Goal: Information Seeking & Learning: Learn about a topic

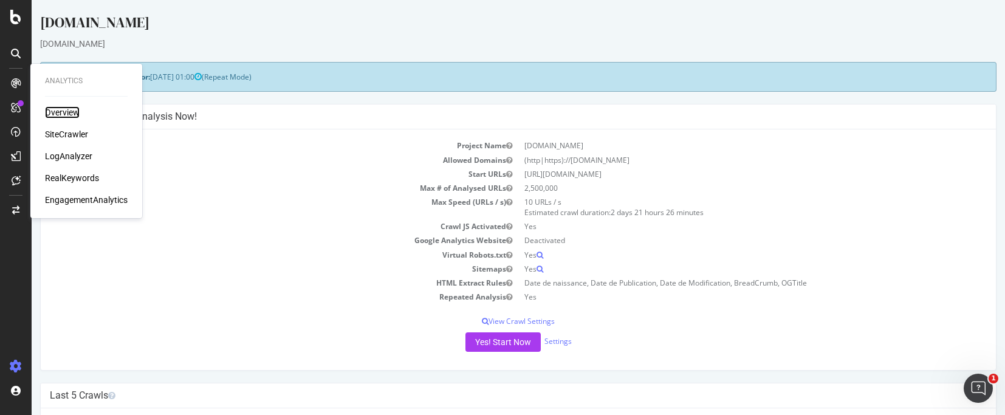
click at [79, 116] on div "Overview" at bounding box center [62, 112] width 35 height 12
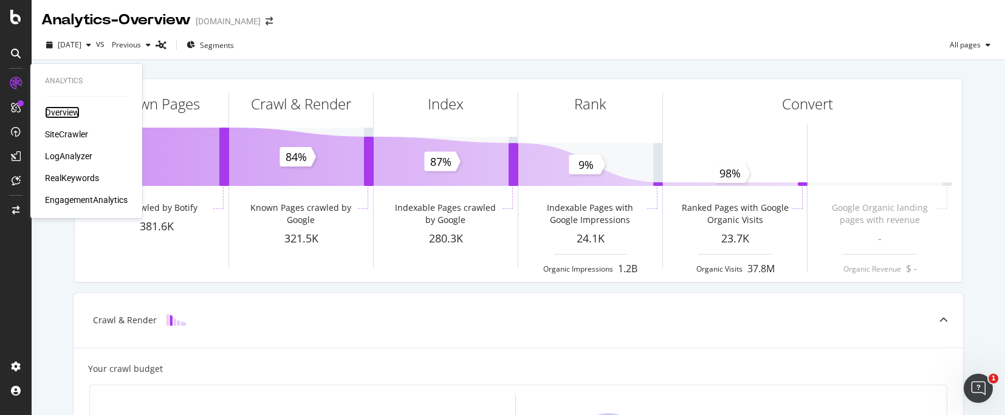
click at [72, 114] on div "Overview" at bounding box center [62, 112] width 35 height 12
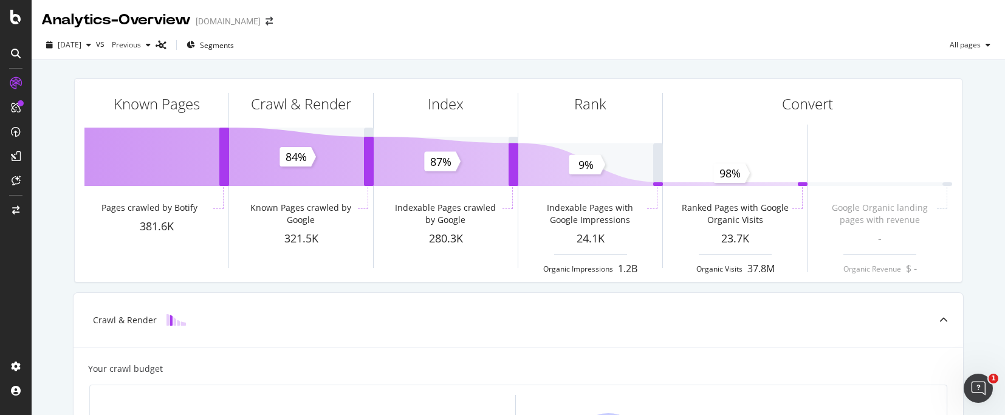
click at [12, 55] on icon at bounding box center [16, 54] width 10 height 10
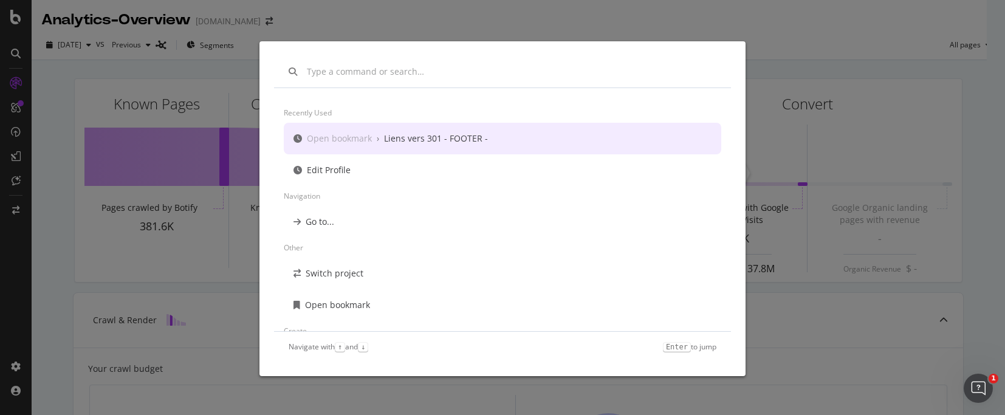
click at [781, 49] on div "Recently used Open bookmark › Liens vers 301 - FOOTER - Edit Profile Navigation…" at bounding box center [502, 207] width 1005 height 415
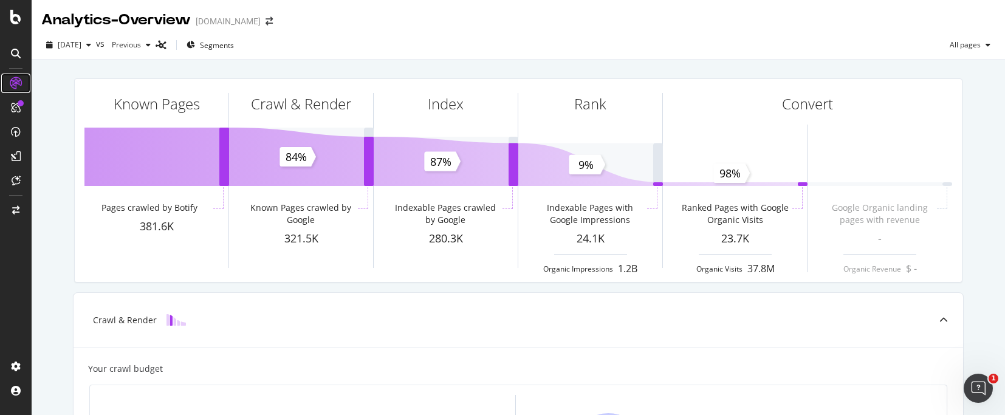
click at [20, 81] on icon at bounding box center [16, 83] width 12 height 12
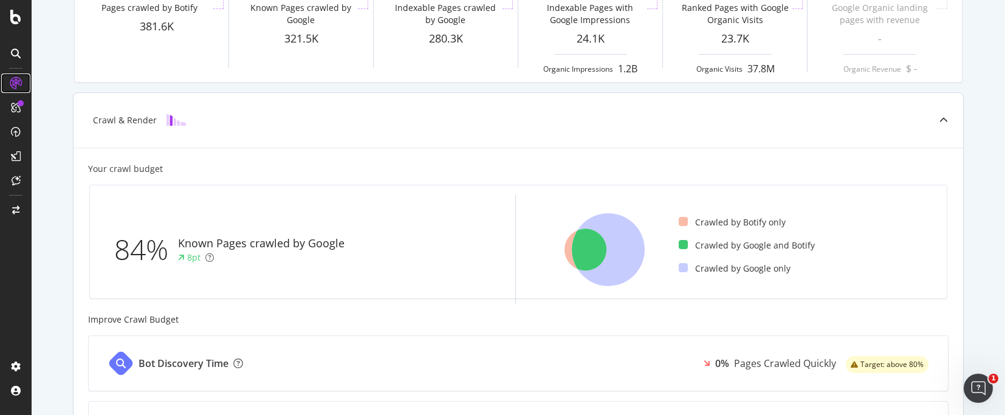
scroll to position [61, 0]
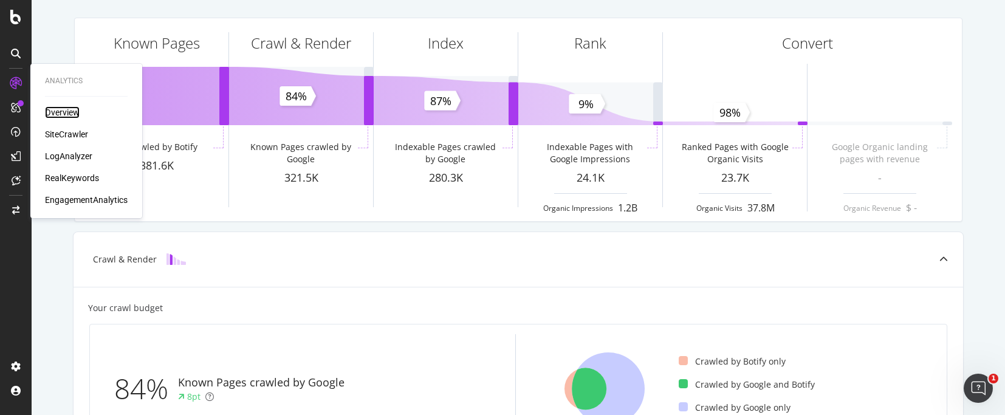
click at [68, 110] on div "Overview" at bounding box center [62, 112] width 35 height 12
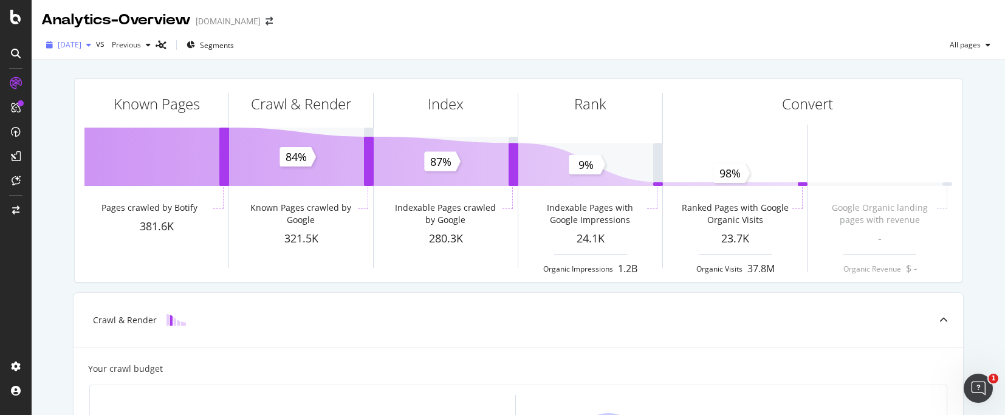
click at [91, 46] on icon "button" at bounding box center [88, 44] width 5 height 7
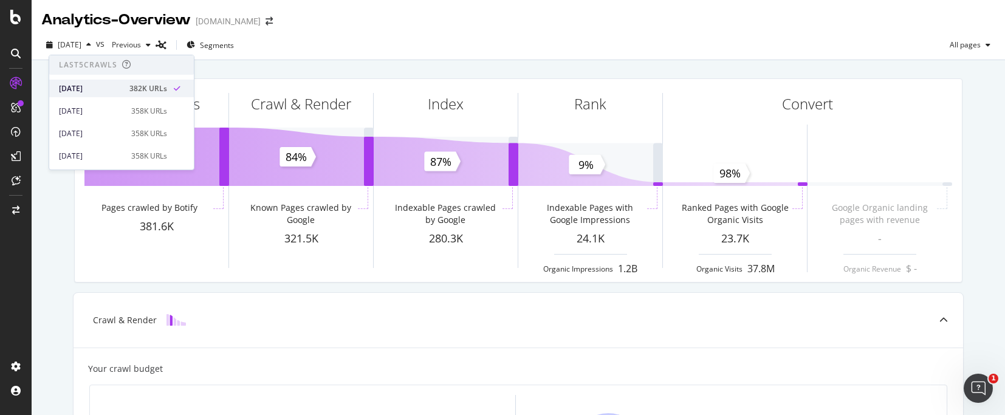
click at [114, 90] on div "[DATE]" at bounding box center [90, 88] width 63 height 11
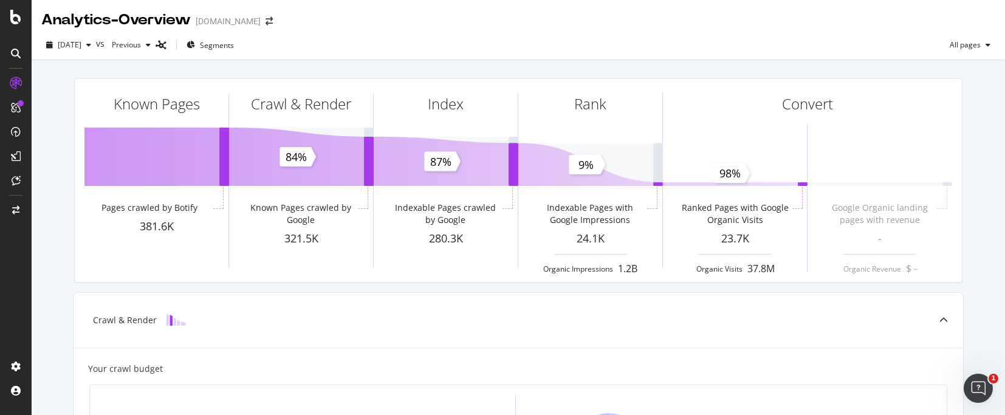
click at [14, 46] on div at bounding box center [15, 53] width 19 height 19
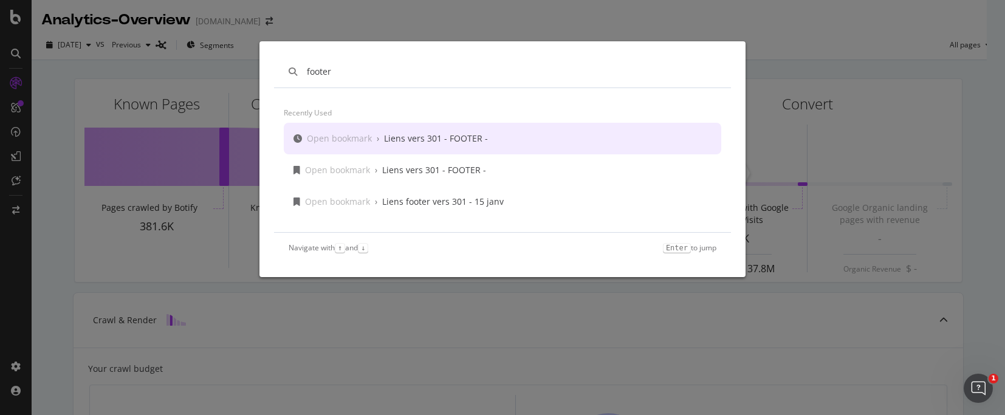
type input "footer"
click at [473, 147] on div "Open bookmark › Liens vers 301 - FOOTER -" at bounding box center [502, 139] width 437 height 32
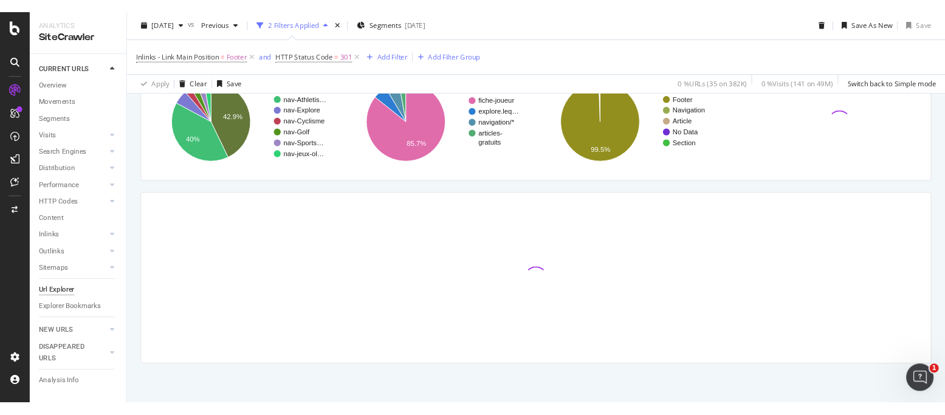
scroll to position [156, 0]
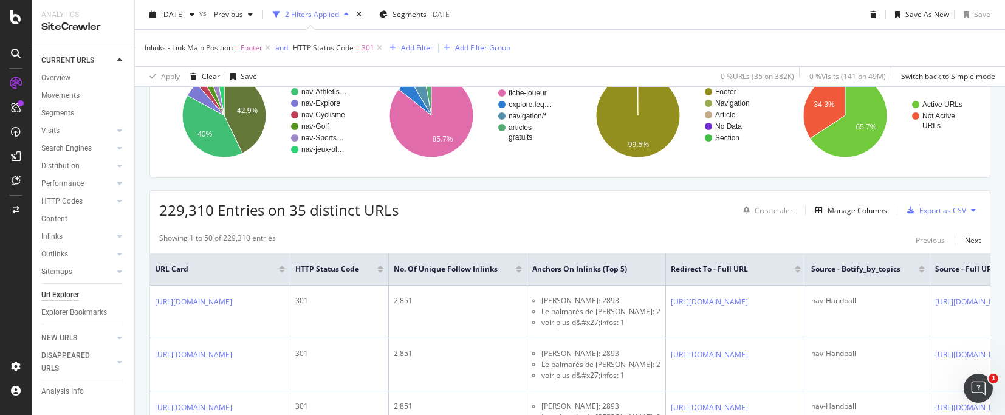
click at [712, 7] on div "2025 Sep. 30th vs Previous 2 Filters Applied Segments 2024-02-11 Save As New Sa…" at bounding box center [570, 17] width 870 height 24
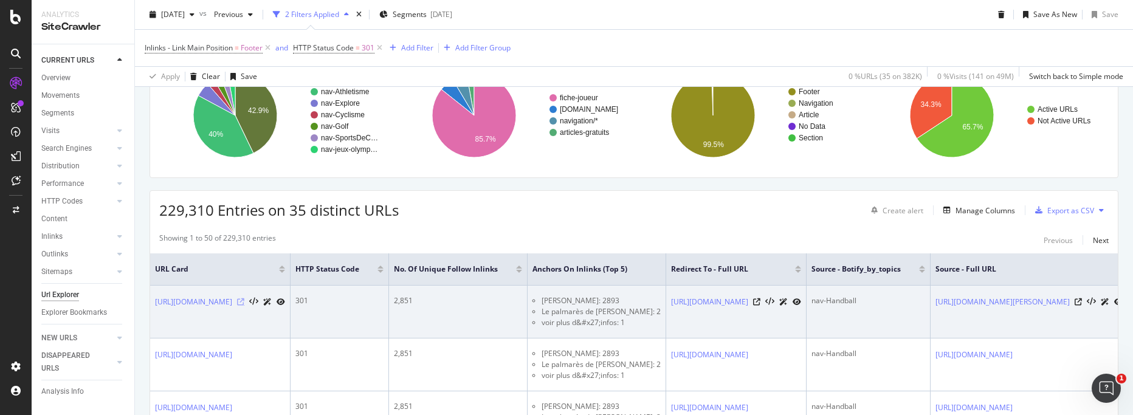
click at [244, 305] on icon at bounding box center [240, 301] width 7 height 7
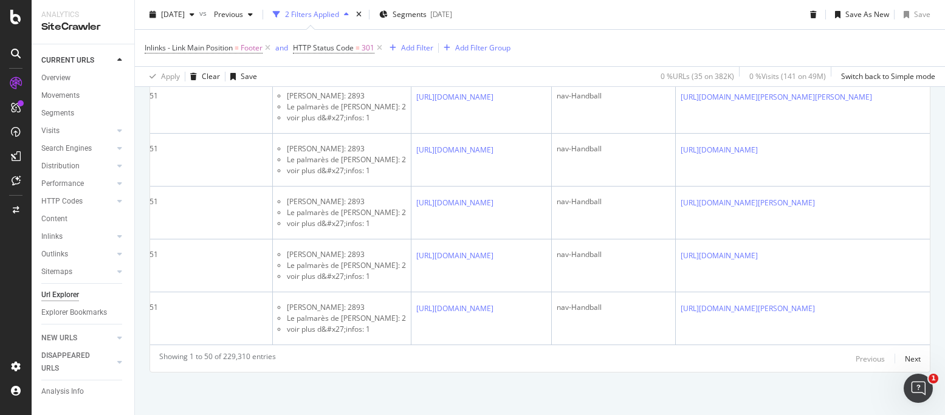
scroll to position [0, 637]
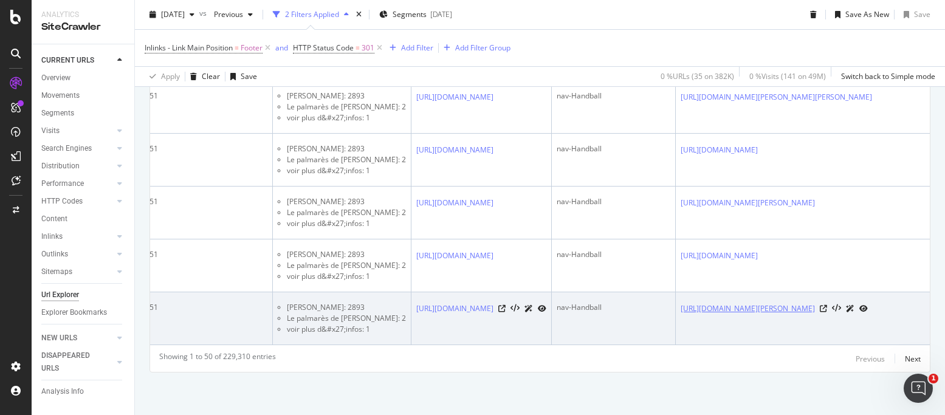
click at [702, 306] on link "https://www.lequipe.fr/Handball/Article/Pourquoi-valentin-porte-a-herite-du-bra…" at bounding box center [748, 309] width 134 height 12
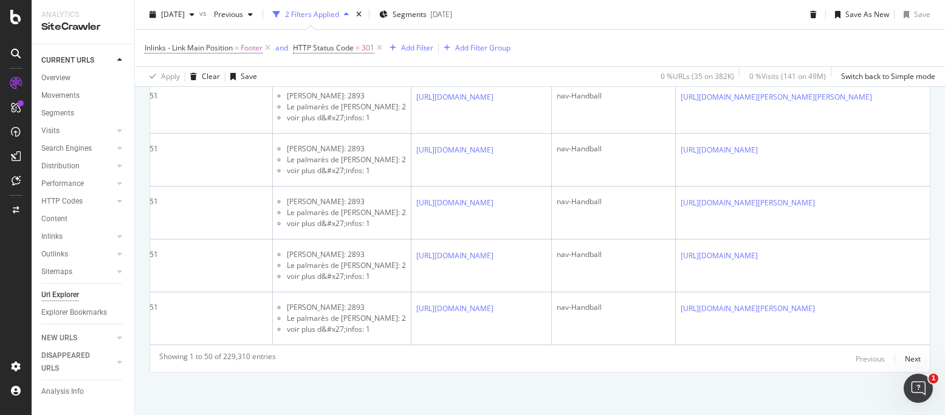
scroll to position [2796, 0]
drag, startPoint x: 938, startPoint y: 105, endPoint x: 3, endPoint y: 13, distance: 939.6
click at [907, 359] on div "Next" at bounding box center [913, 359] width 16 height 10
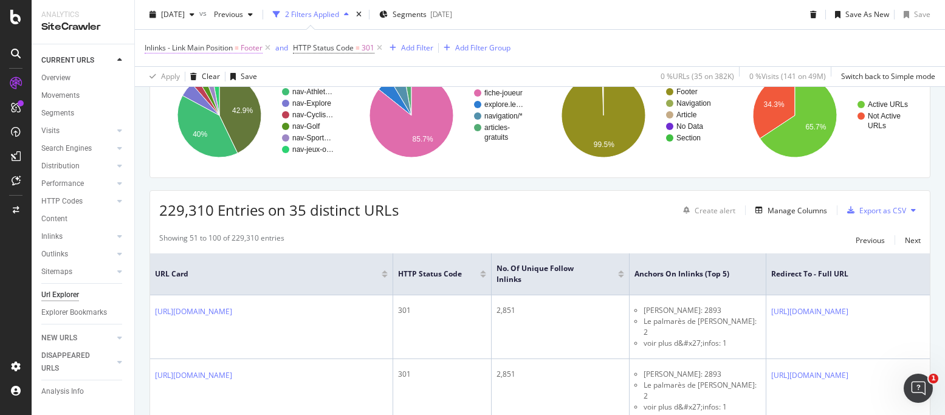
scroll to position [2774, 0]
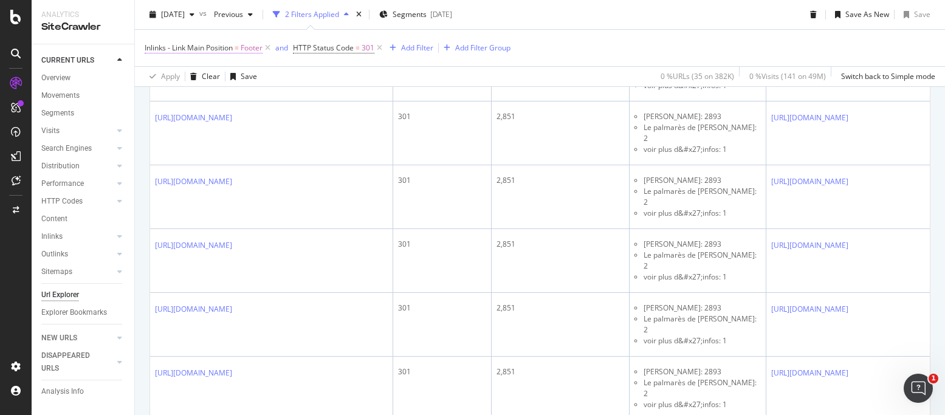
click at [247, 49] on span "Footer" at bounding box center [252, 47] width 22 height 17
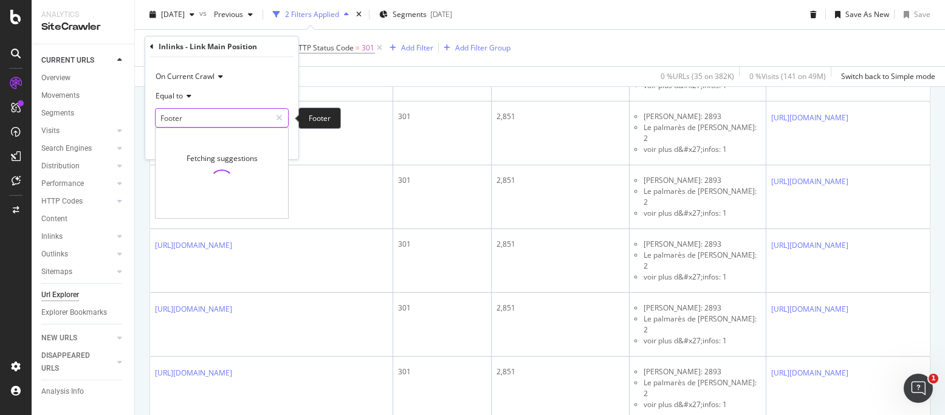
click at [193, 118] on input "Footer" at bounding box center [213, 117] width 115 height 19
click at [682, 34] on div "Inlinks - Link Main Position = Footer and HTTP Status Code = 301 Add Filter Add…" at bounding box center [540, 48] width 791 height 36
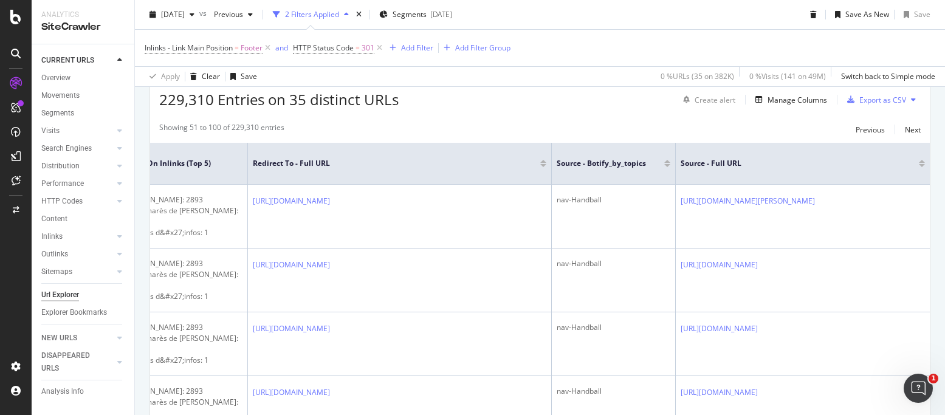
scroll to position [252, 0]
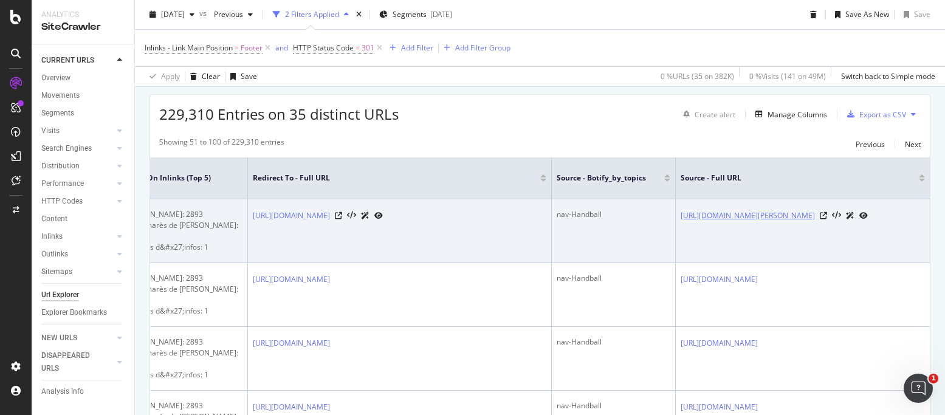
click at [731, 218] on link "[URL][DOMAIN_NAME]" at bounding box center [748, 216] width 134 height 12
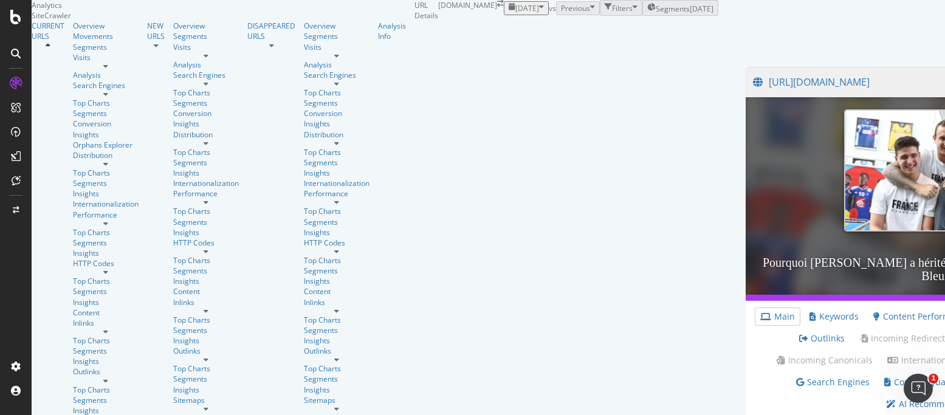
scroll to position [486, 0]
